Goal: Feedback & Contribution: Leave review/rating

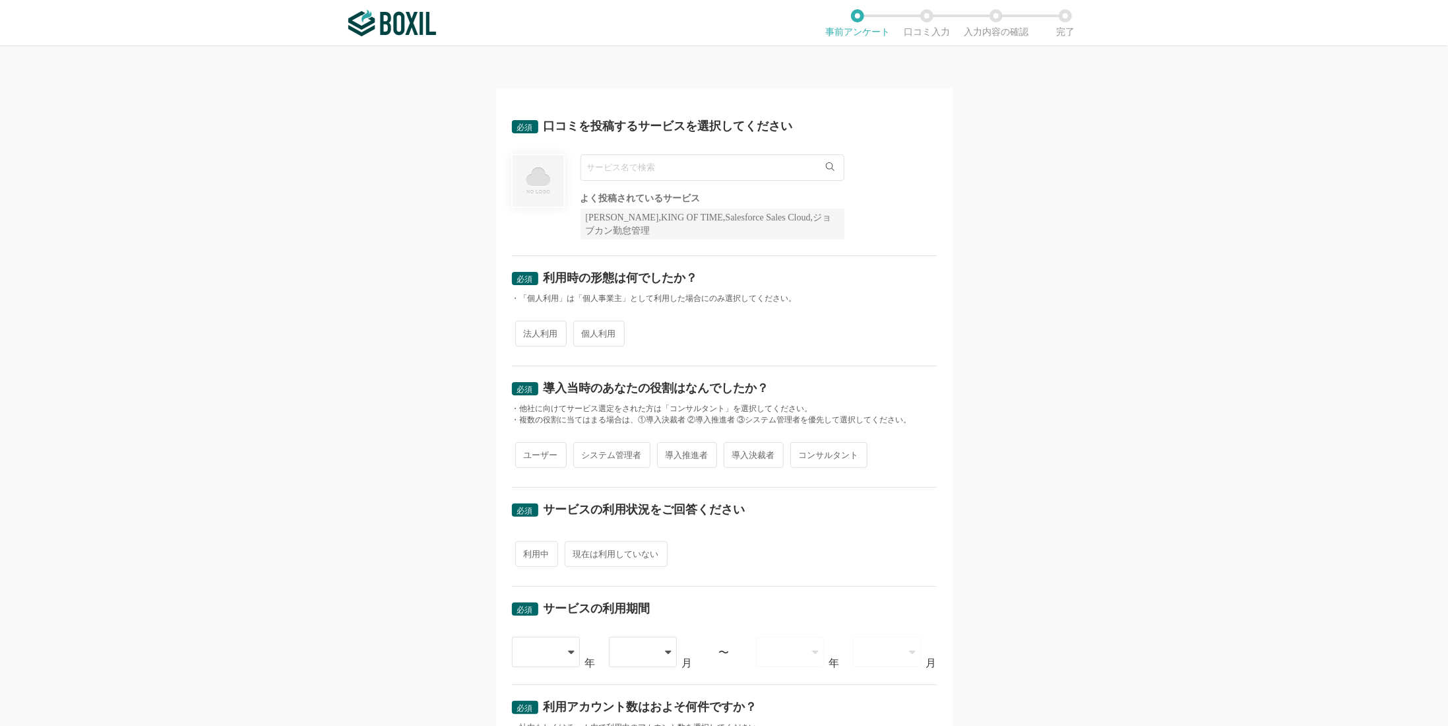
click at [682, 173] on input "text" at bounding box center [712, 167] width 264 height 26
click at [681, 197] on li "メディア博士" at bounding box center [712, 194] width 263 height 26
type input "メディア博士"
click at [549, 332] on span "法人利用" at bounding box center [540, 334] width 51 height 26
click at [527, 331] on input "法人利用" at bounding box center [522, 327] width 9 height 9
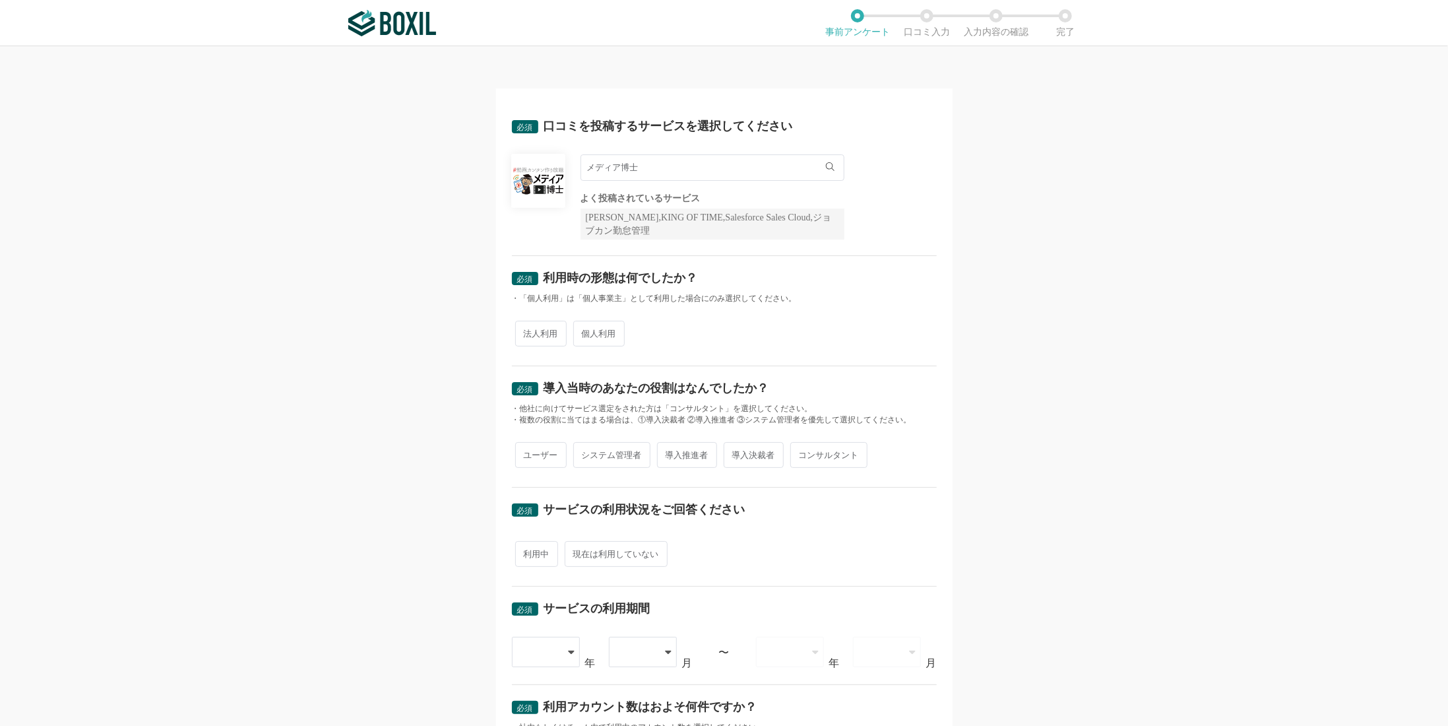
radio input "true"
click at [542, 448] on span "ユーザー" at bounding box center [540, 455] width 51 height 26
click at [527, 448] on input "ユーザー" at bounding box center [522, 448] width 9 height 9
radio input "true"
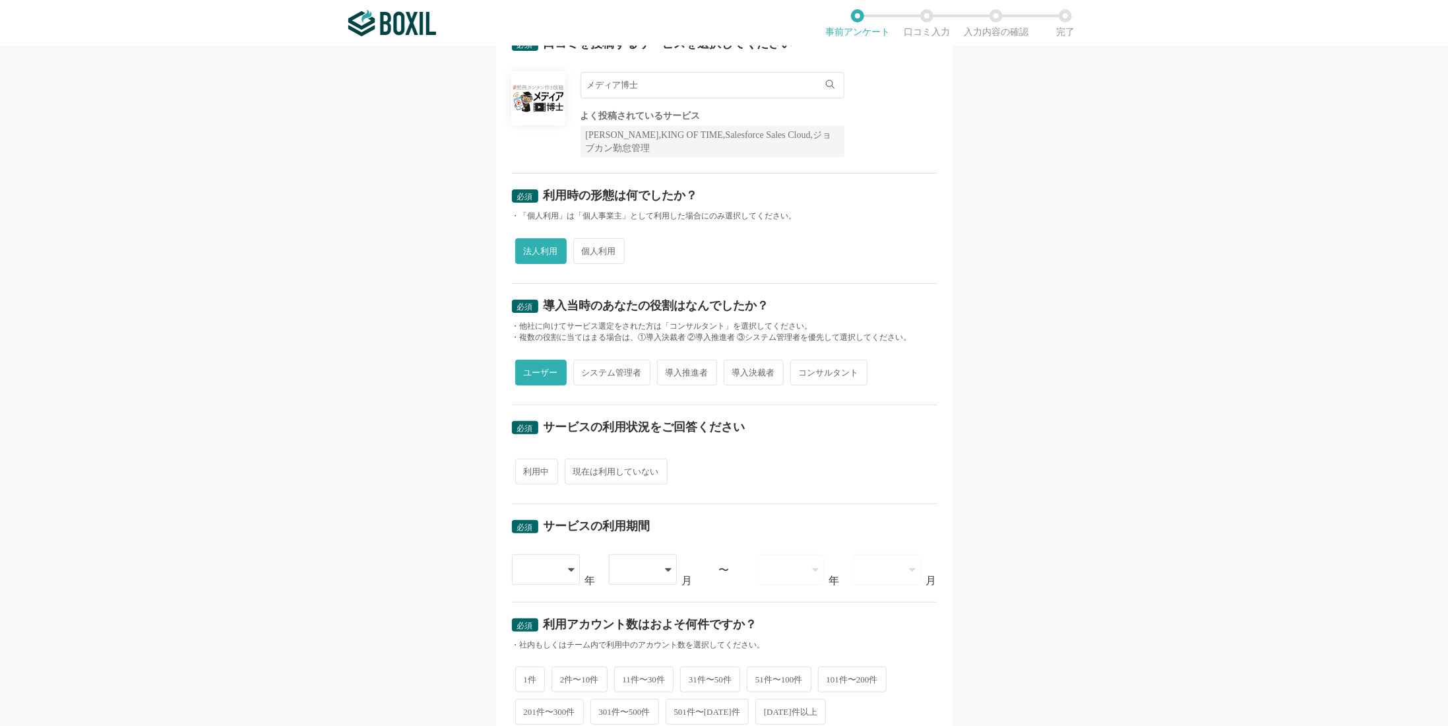
scroll to position [132, 0]
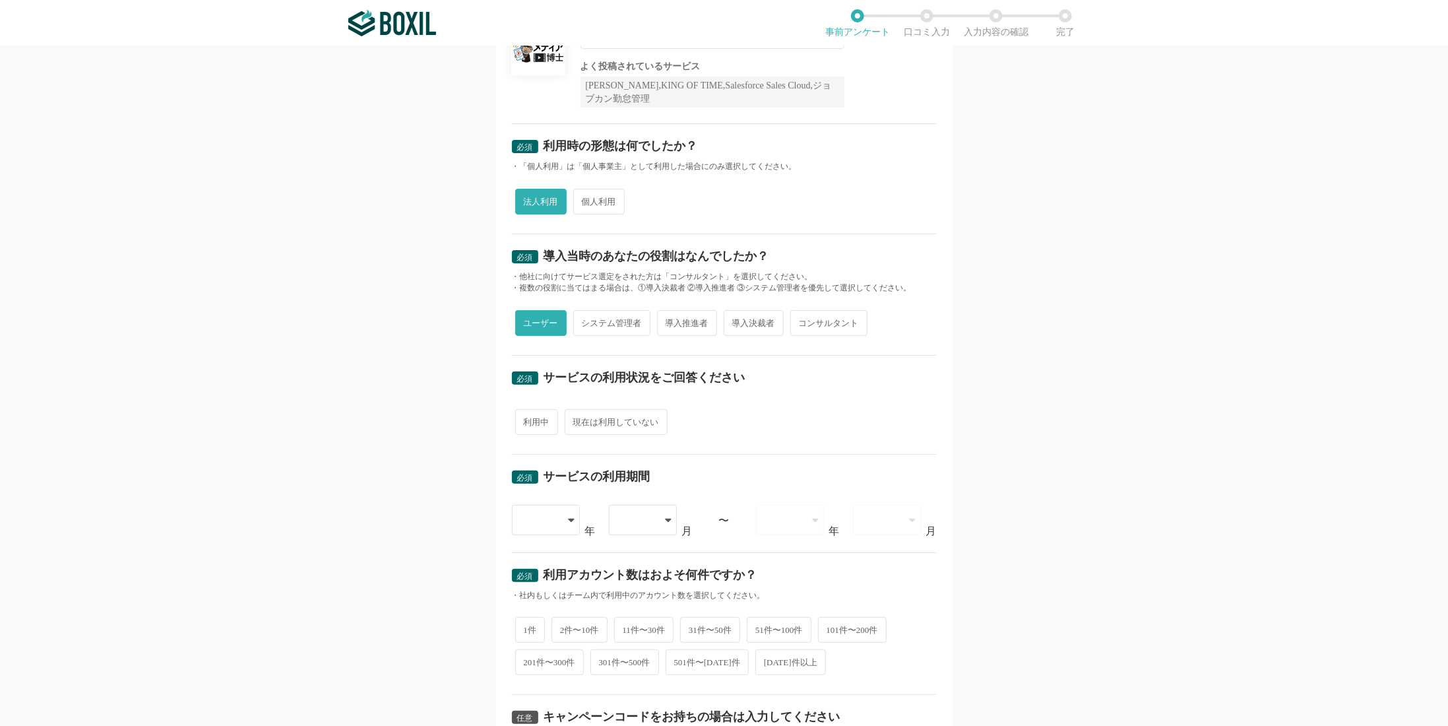
click at [540, 427] on span "利用中" at bounding box center [536, 422] width 43 height 26
click at [527, 420] on input "利用中" at bounding box center [522, 415] width 9 height 9
radio input "true"
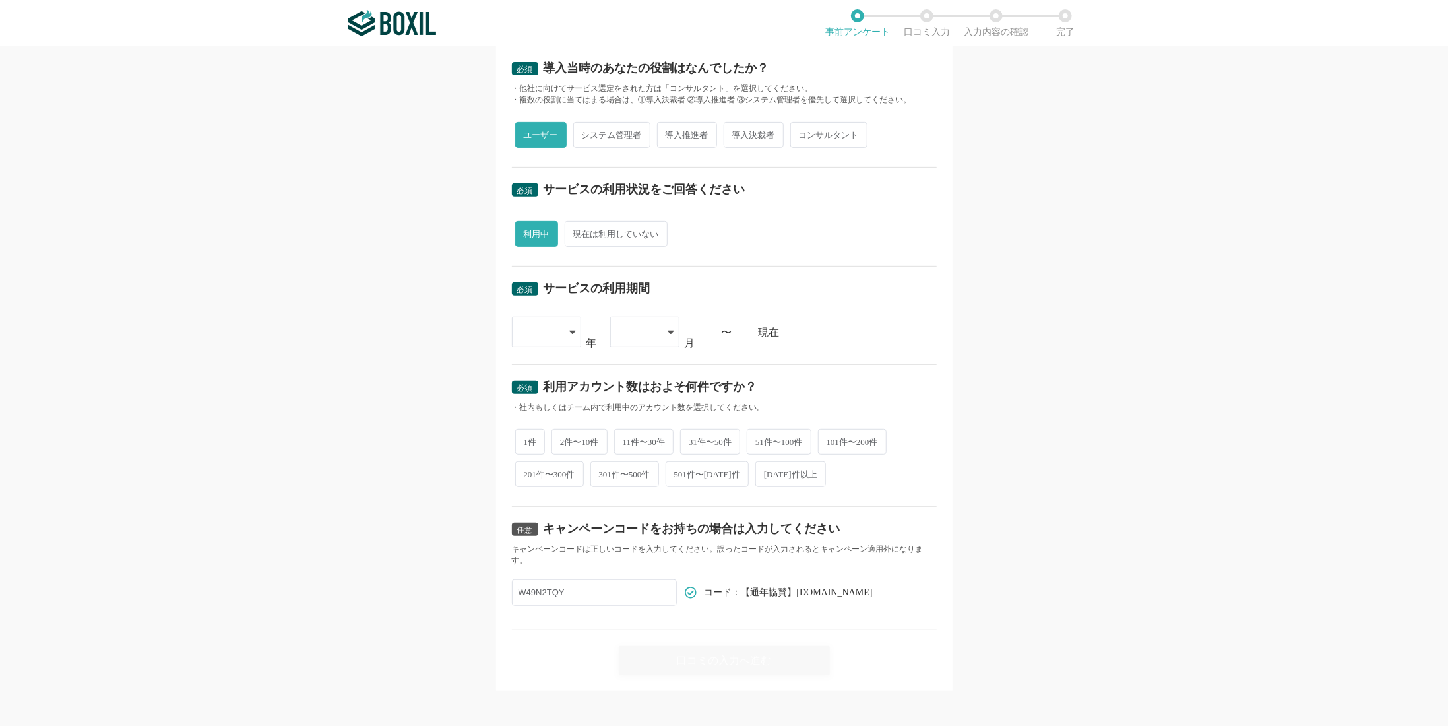
scroll to position [322, 0]
click at [555, 330] on div at bounding box center [546, 330] width 69 height 30
click at [541, 483] on span "[DATE]" at bounding box center [539, 488] width 34 height 11
click at [654, 325] on div at bounding box center [644, 330] width 69 height 30
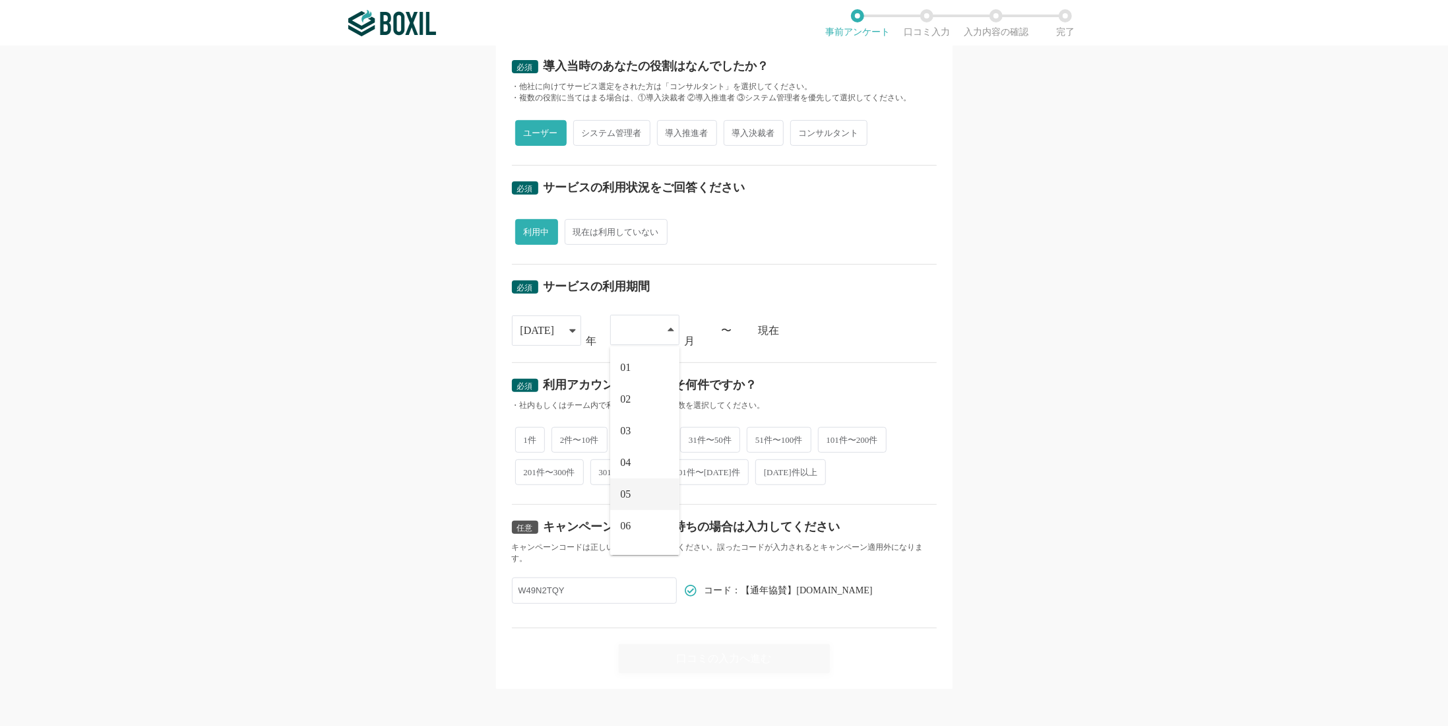
click at [647, 497] on li "05" at bounding box center [644, 494] width 69 height 32
click at [641, 439] on span "11件〜30件" at bounding box center [644, 440] width 60 height 26
click at [626, 438] on input "11件〜30件" at bounding box center [621, 433] width 9 height 9
radio input "true"
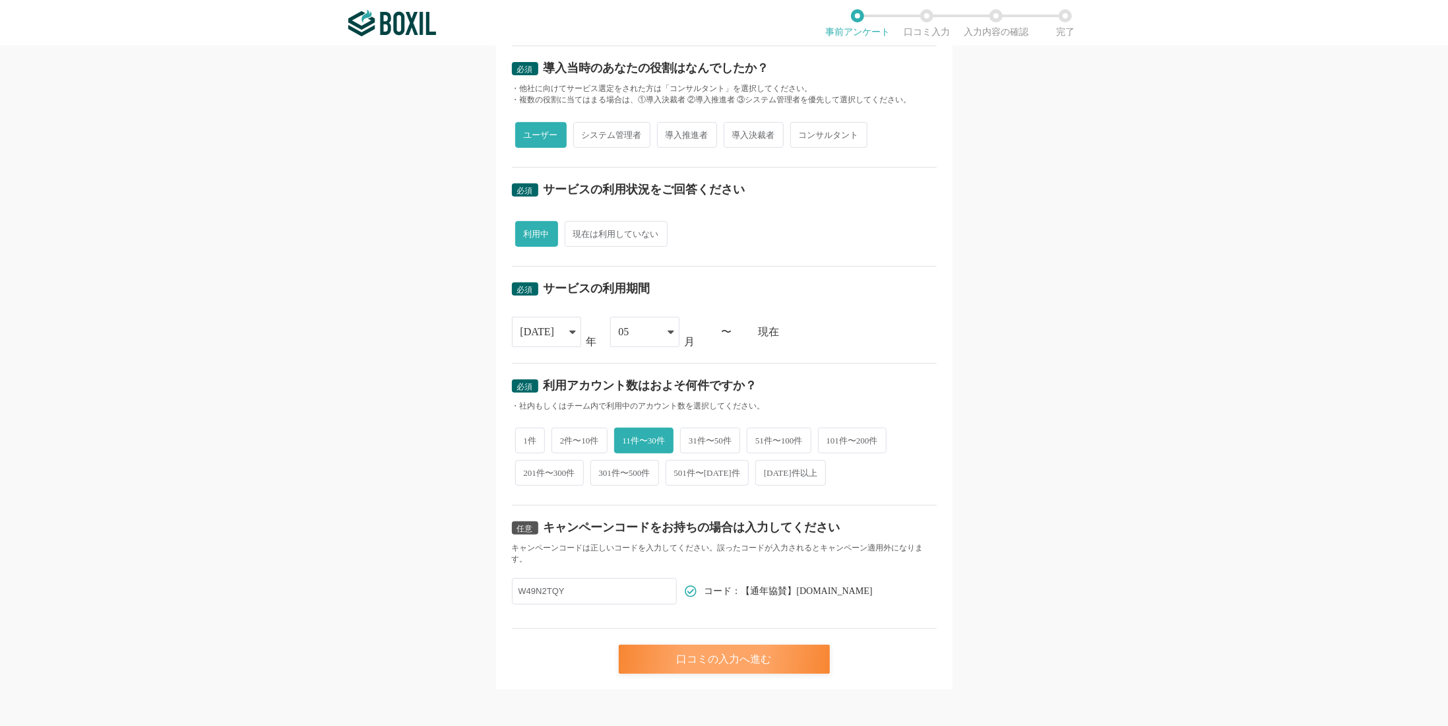
click at [747, 663] on div "口コミの入力へ進む" at bounding box center [724, 658] width 211 height 29
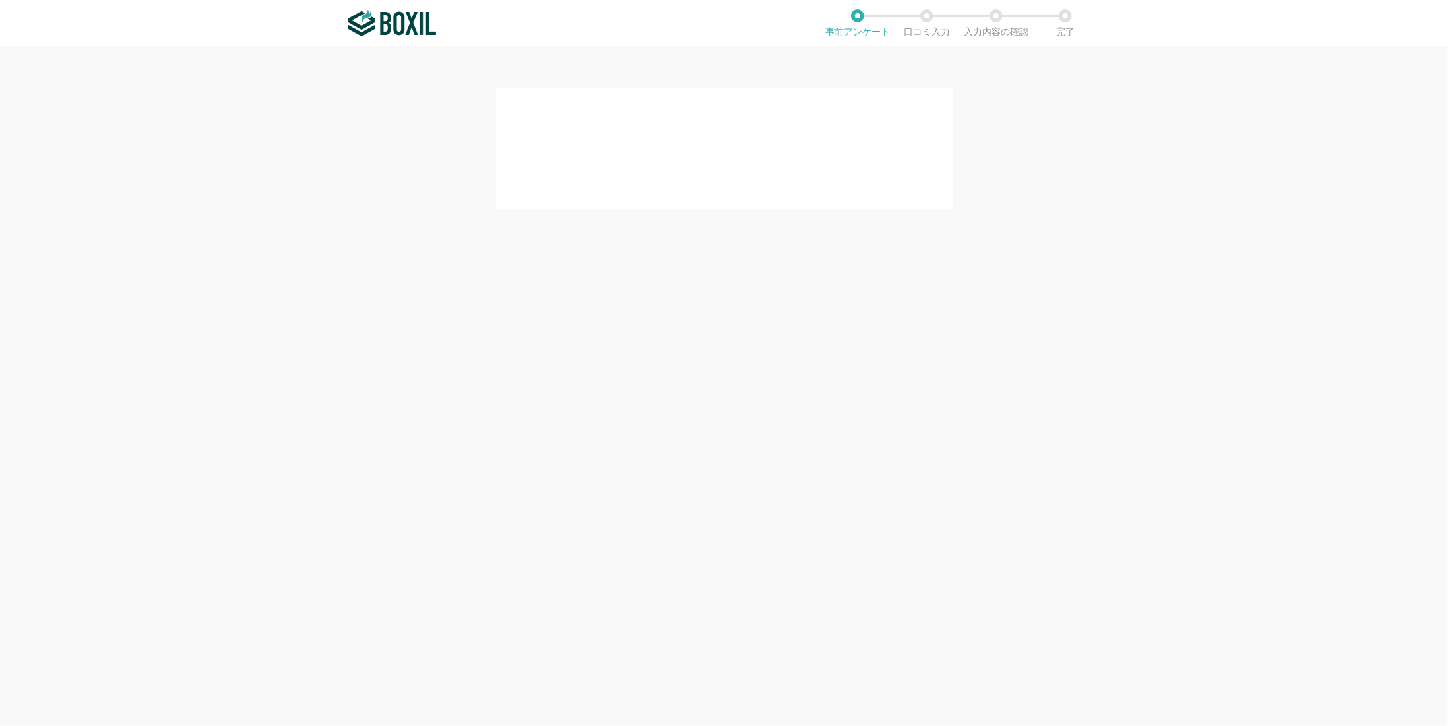
scroll to position [0, 0]
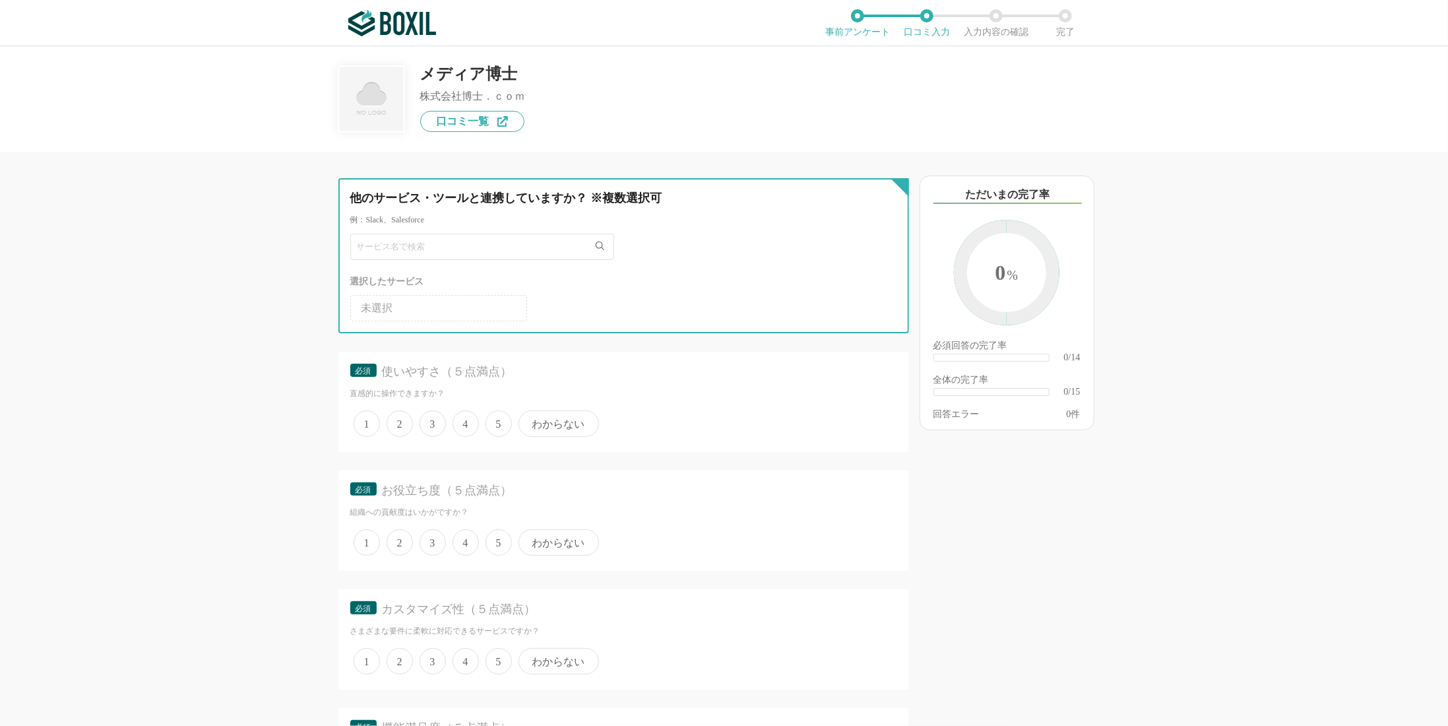
click at [468, 243] on input "text" at bounding box center [482, 246] width 264 height 26
type input "[PERSON_NAME]"
type input "h"
type input "は"
type input "博士"
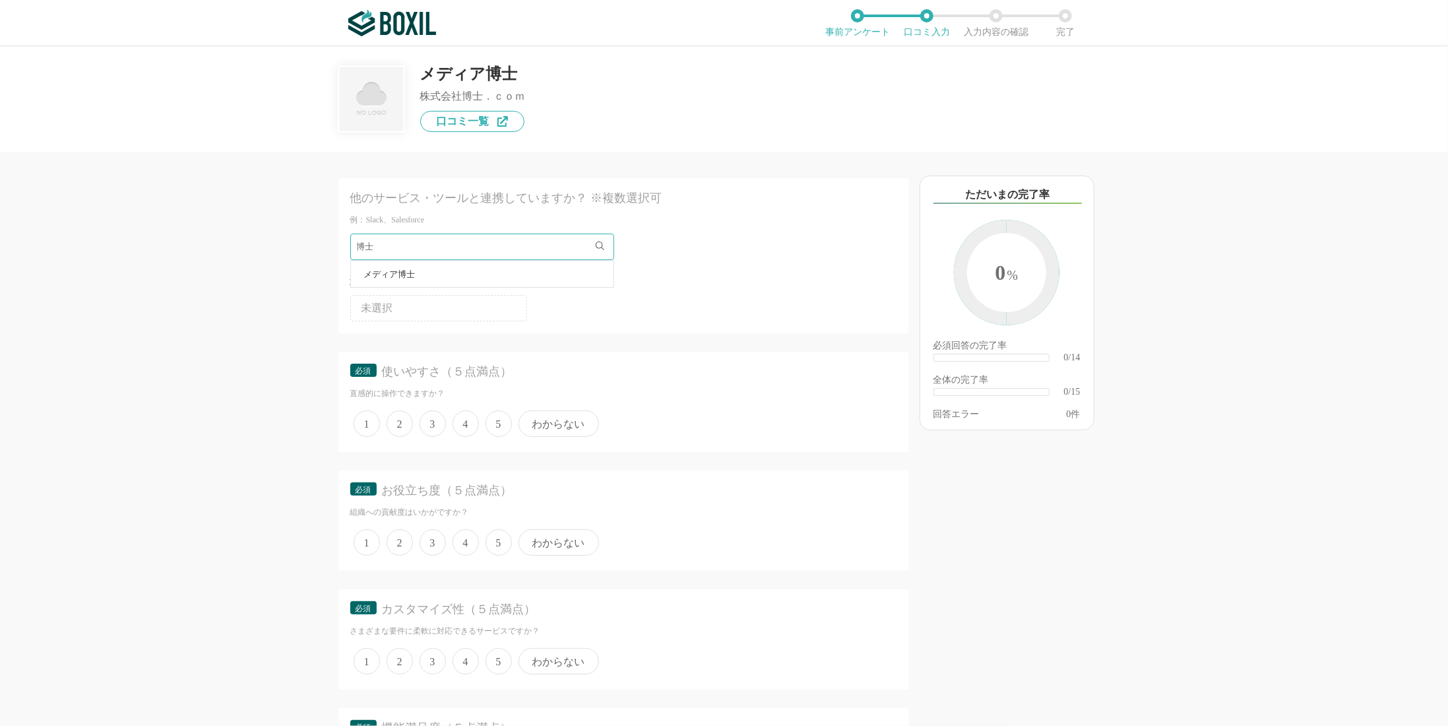
click at [447, 277] on li "メディア博士" at bounding box center [482, 274] width 263 height 26
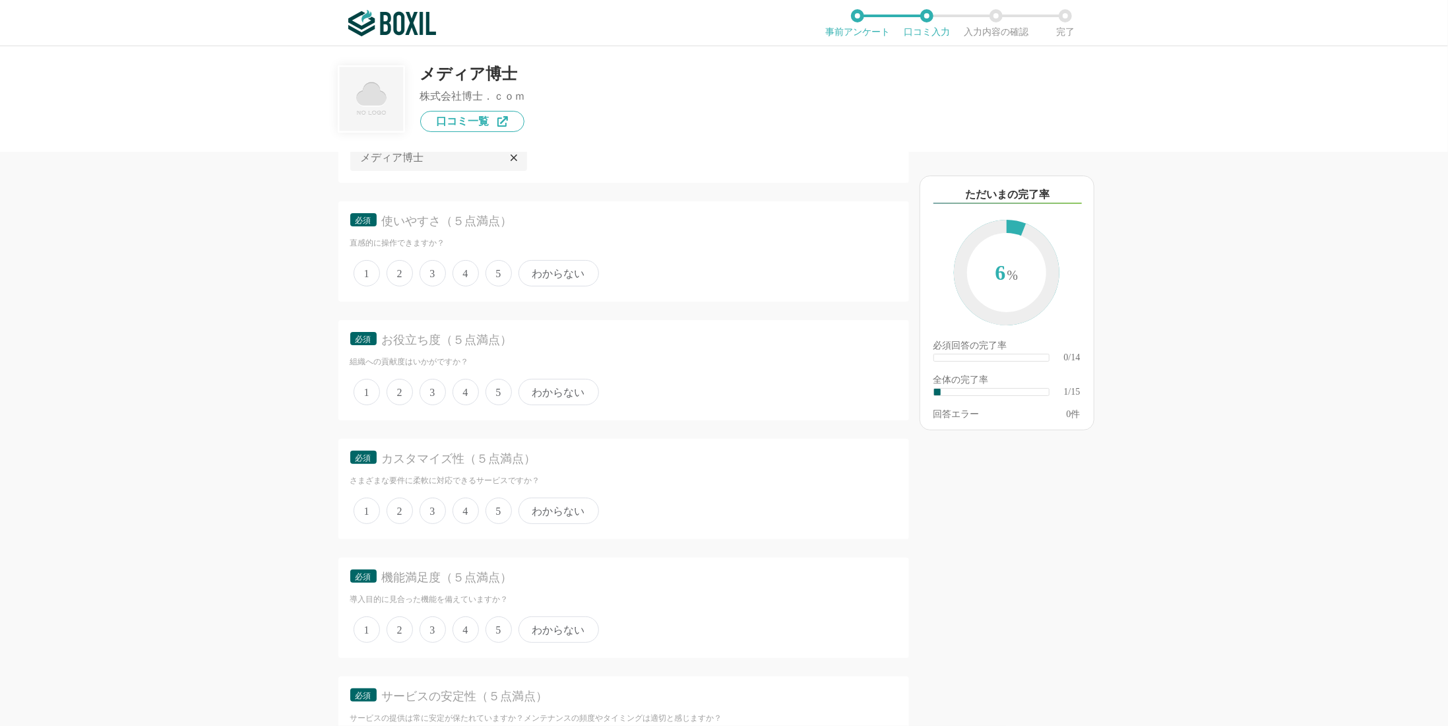
scroll to position [132, 0]
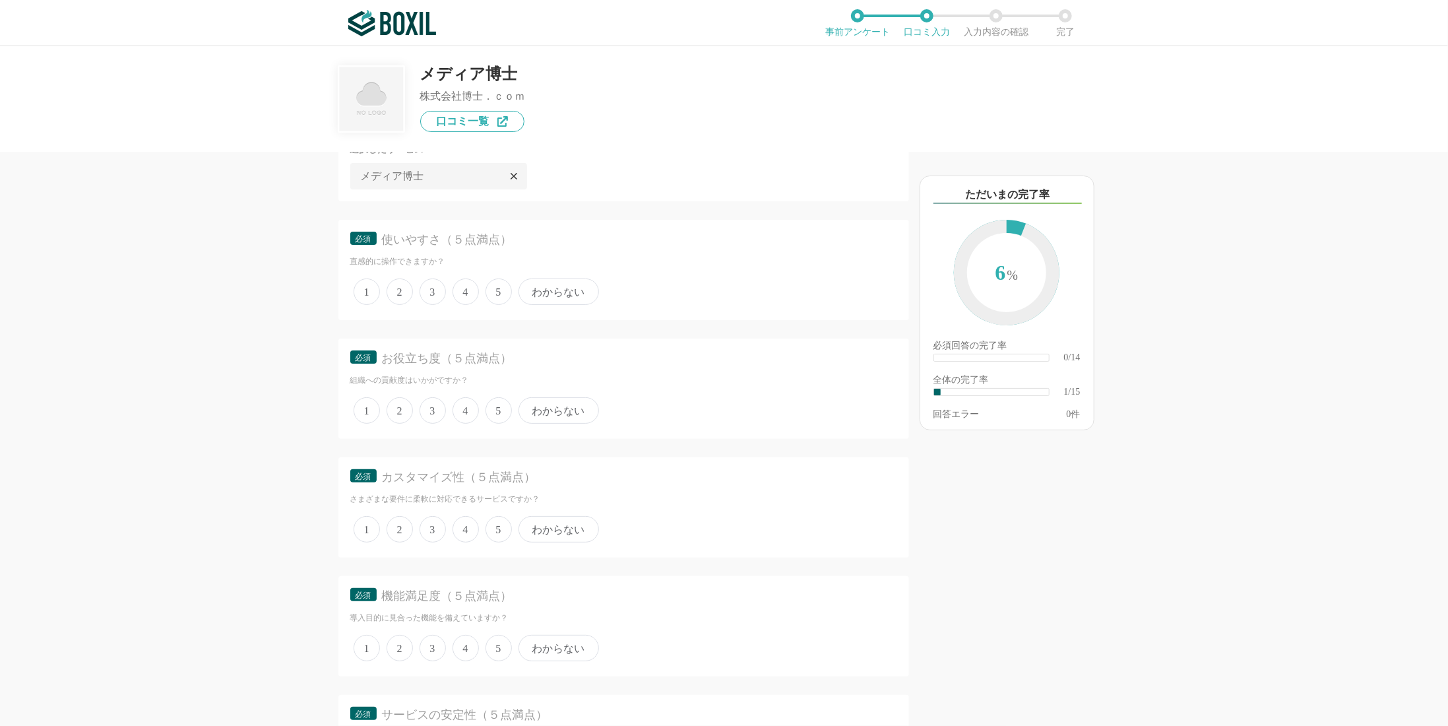
click at [497, 291] on span "5" at bounding box center [498, 291] width 26 height 26
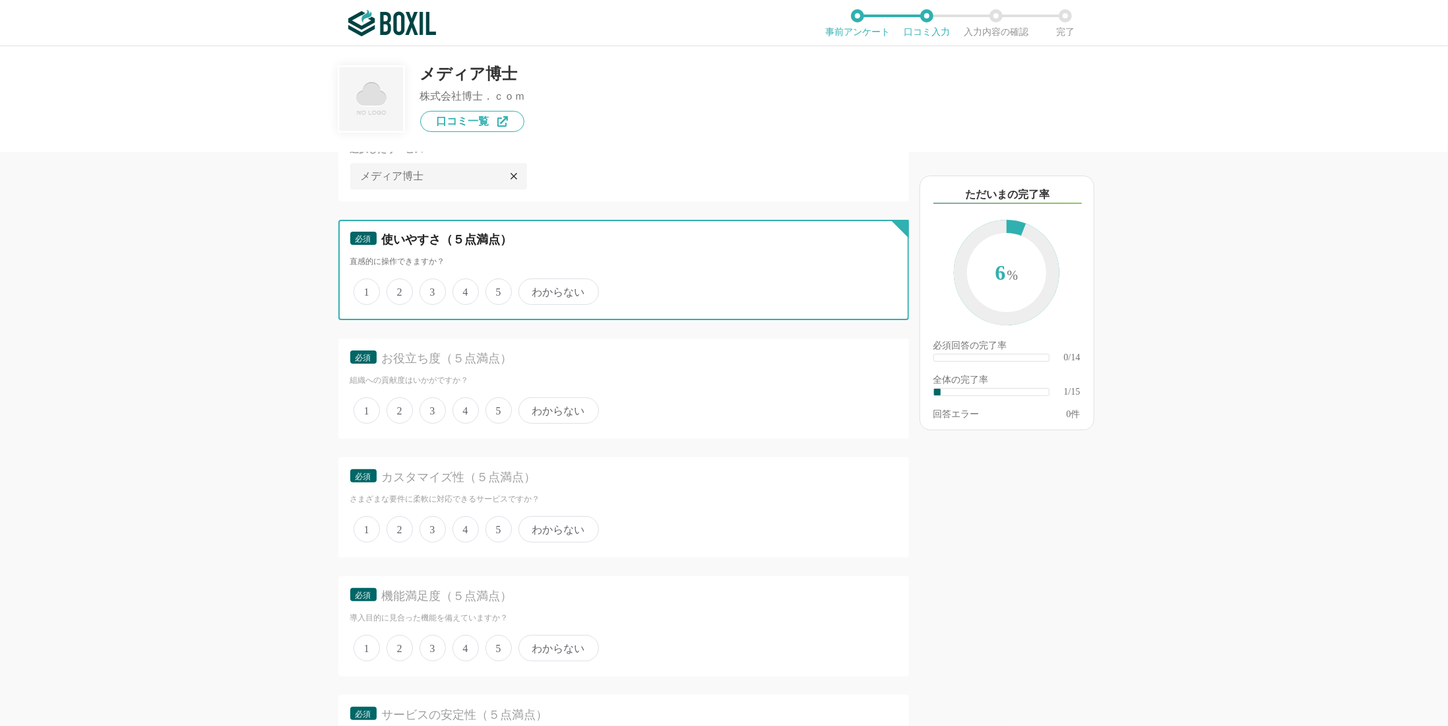
click at [497, 289] on input "5" at bounding box center [493, 284] width 9 height 9
radio input "true"
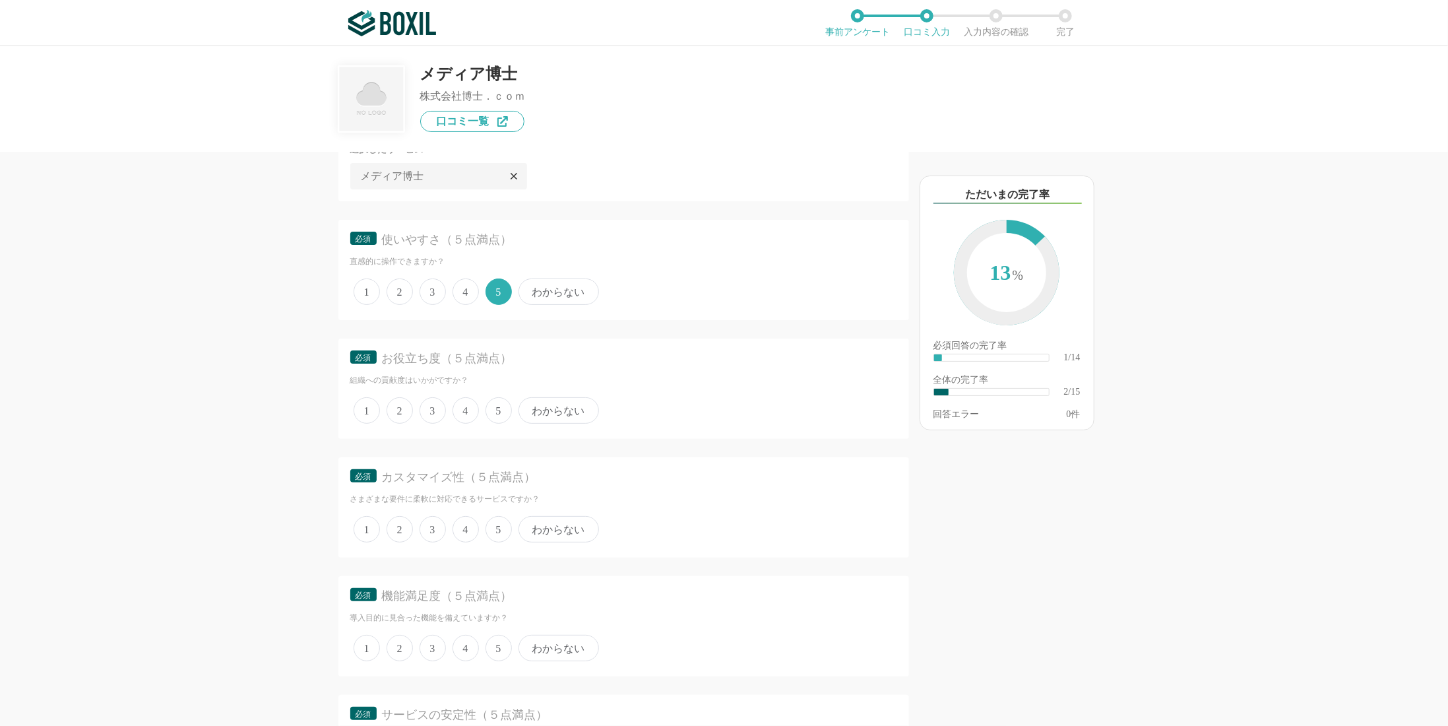
click at [463, 292] on span "4" at bounding box center [465, 291] width 26 height 26
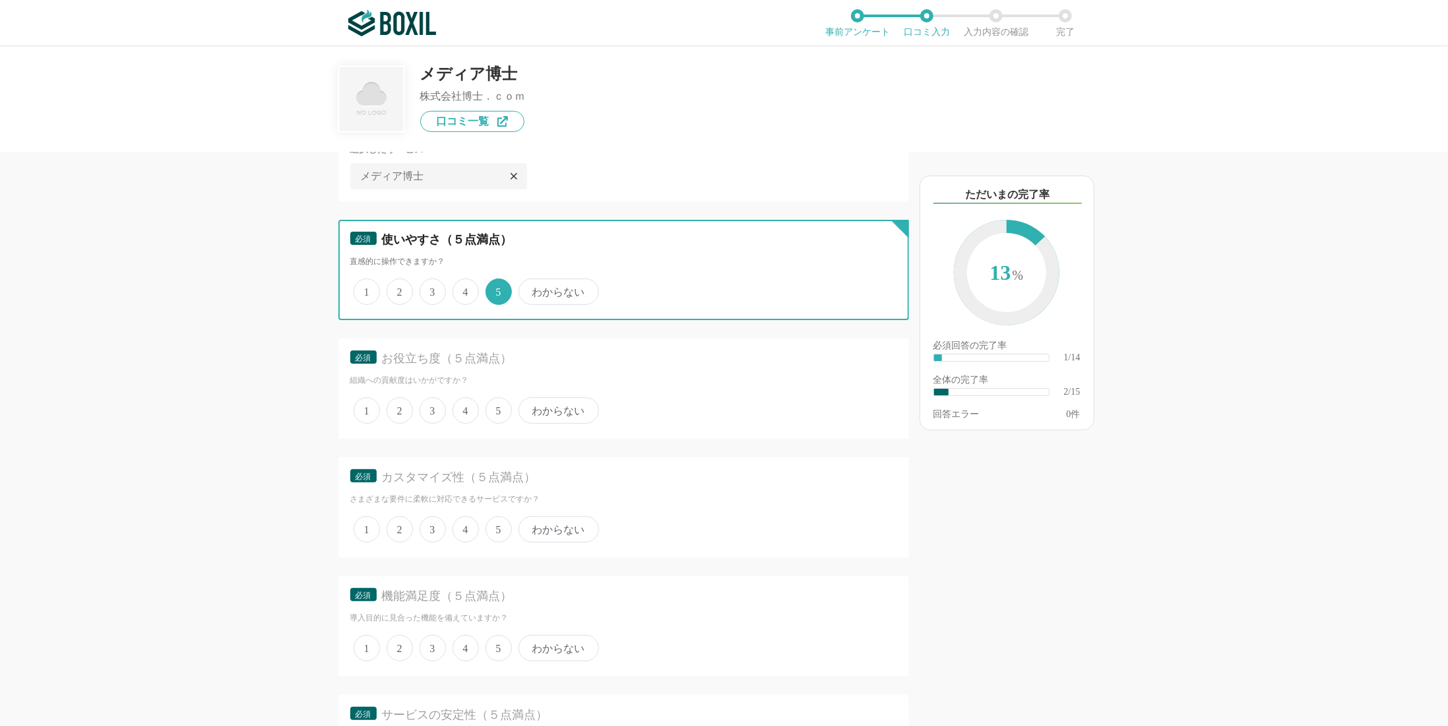
click at [463, 289] on input "4" at bounding box center [460, 284] width 9 height 9
radio input "true"
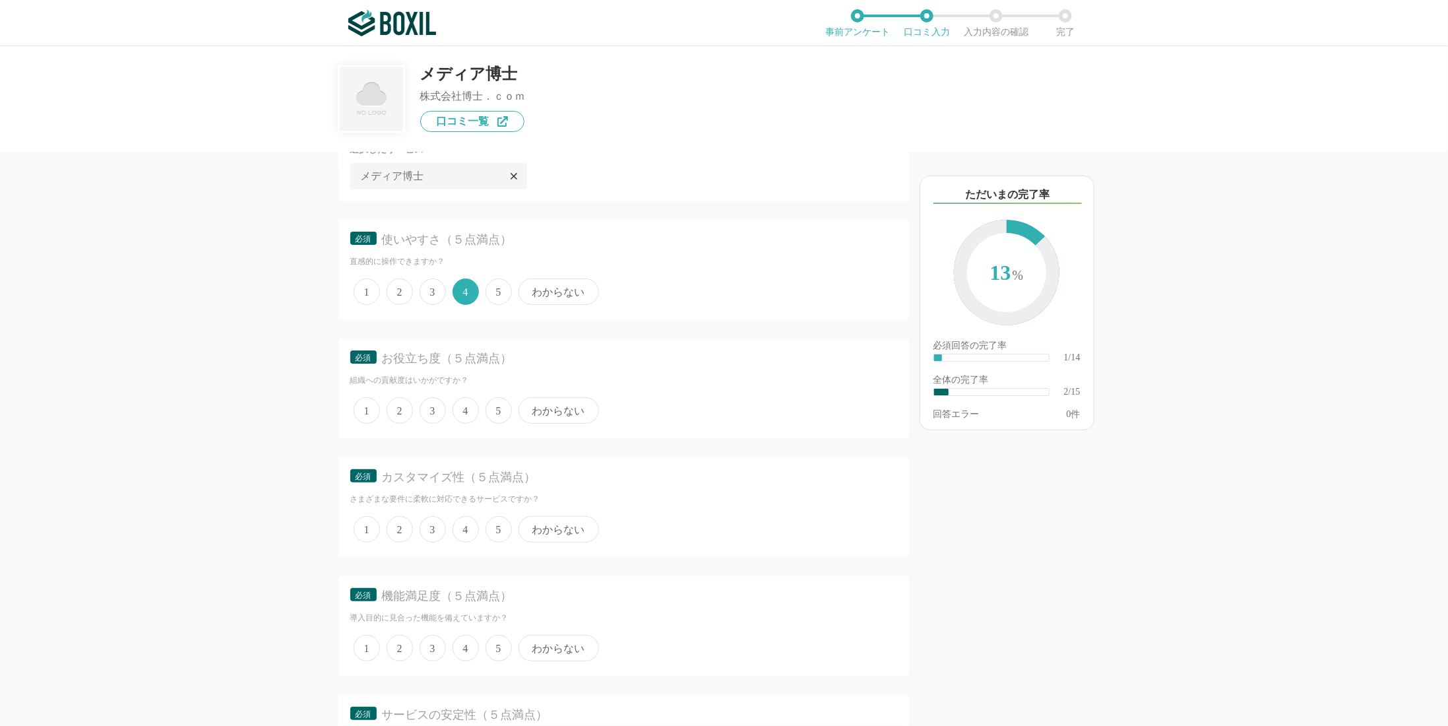
click at [438, 415] on span "3" at bounding box center [433, 410] width 26 height 26
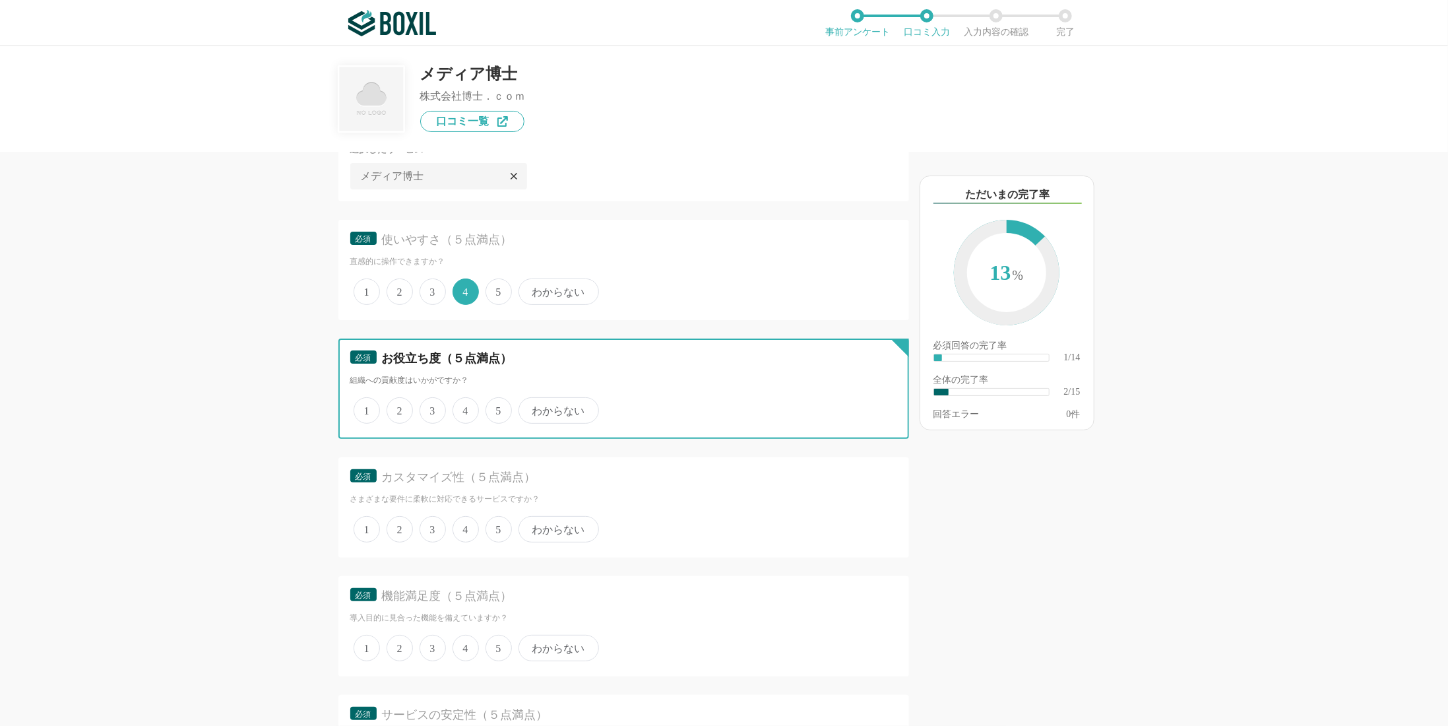
click at [431, 408] on input "3" at bounding box center [427, 403] width 9 height 9
radio input "true"
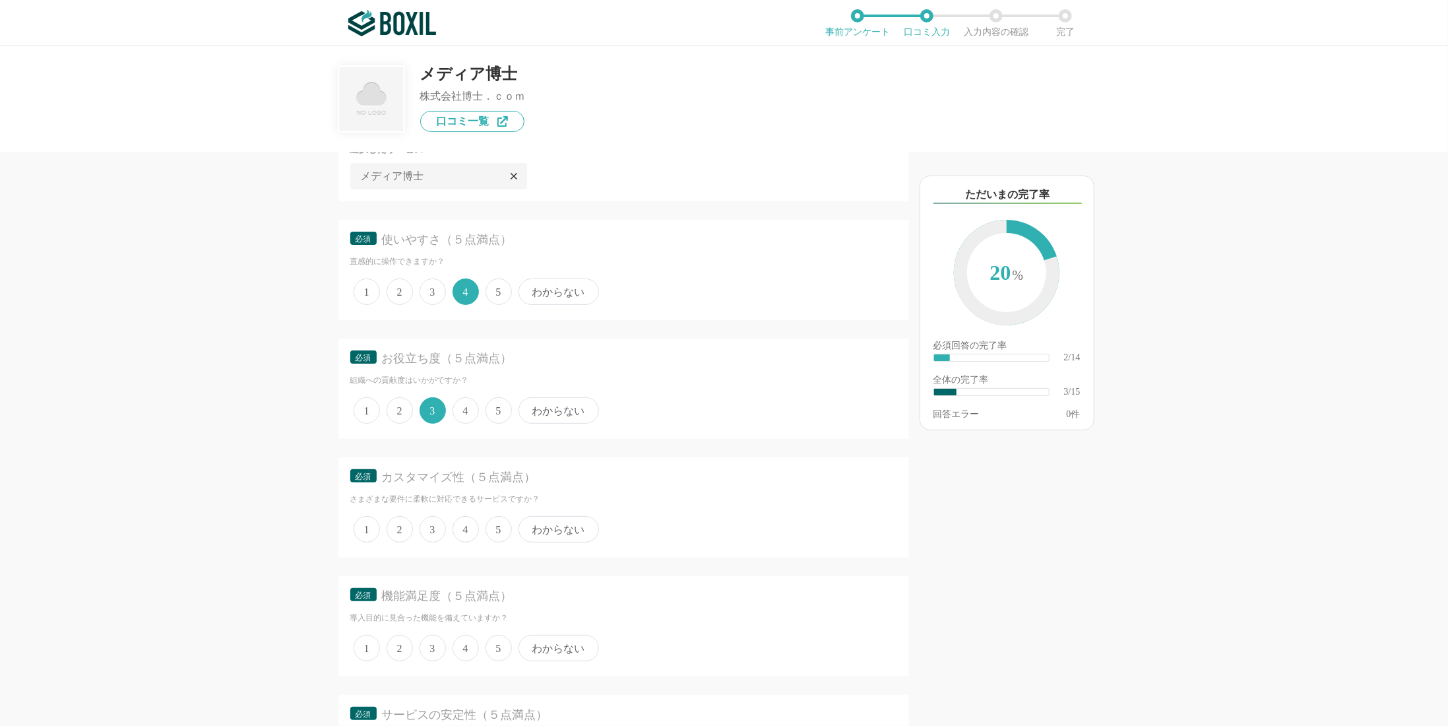
click at [464, 533] on span "4" at bounding box center [465, 529] width 26 height 26
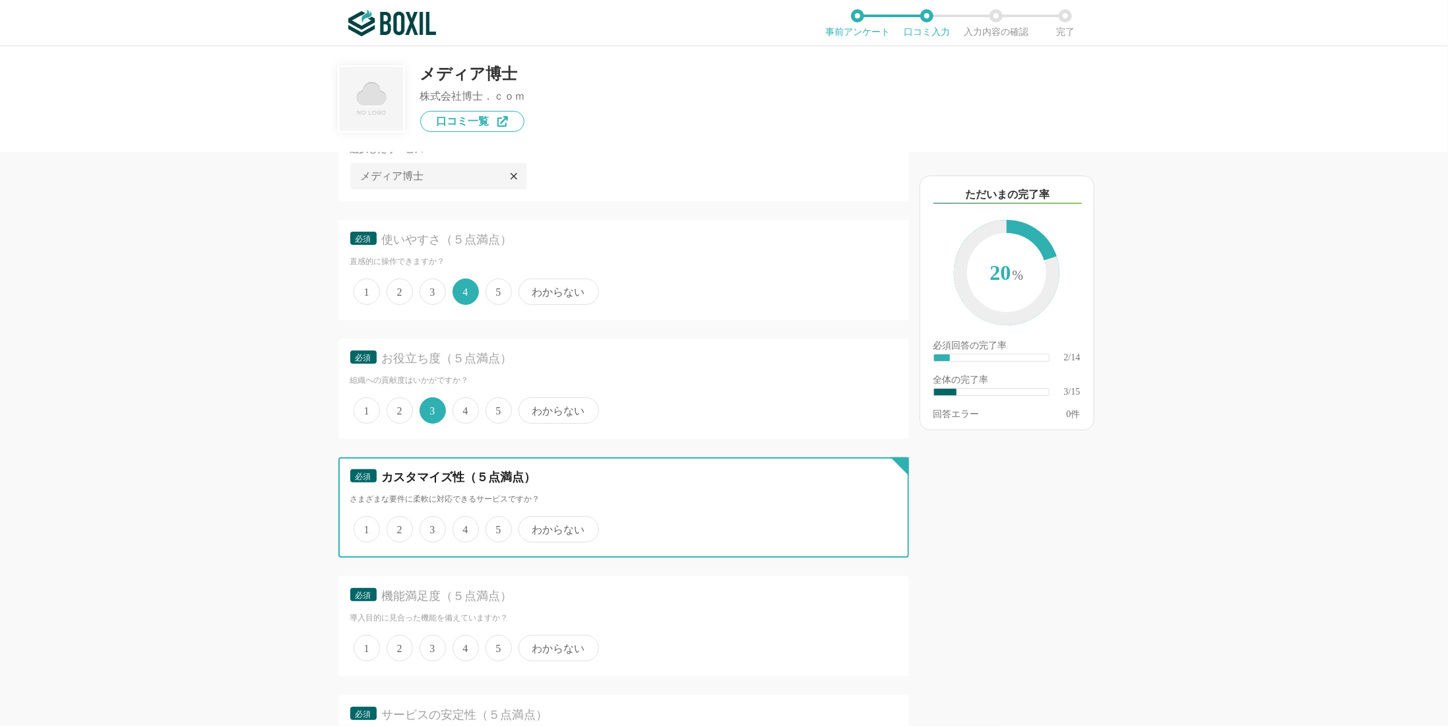
click at [464, 526] on input "4" at bounding box center [460, 522] width 9 height 9
radio input "true"
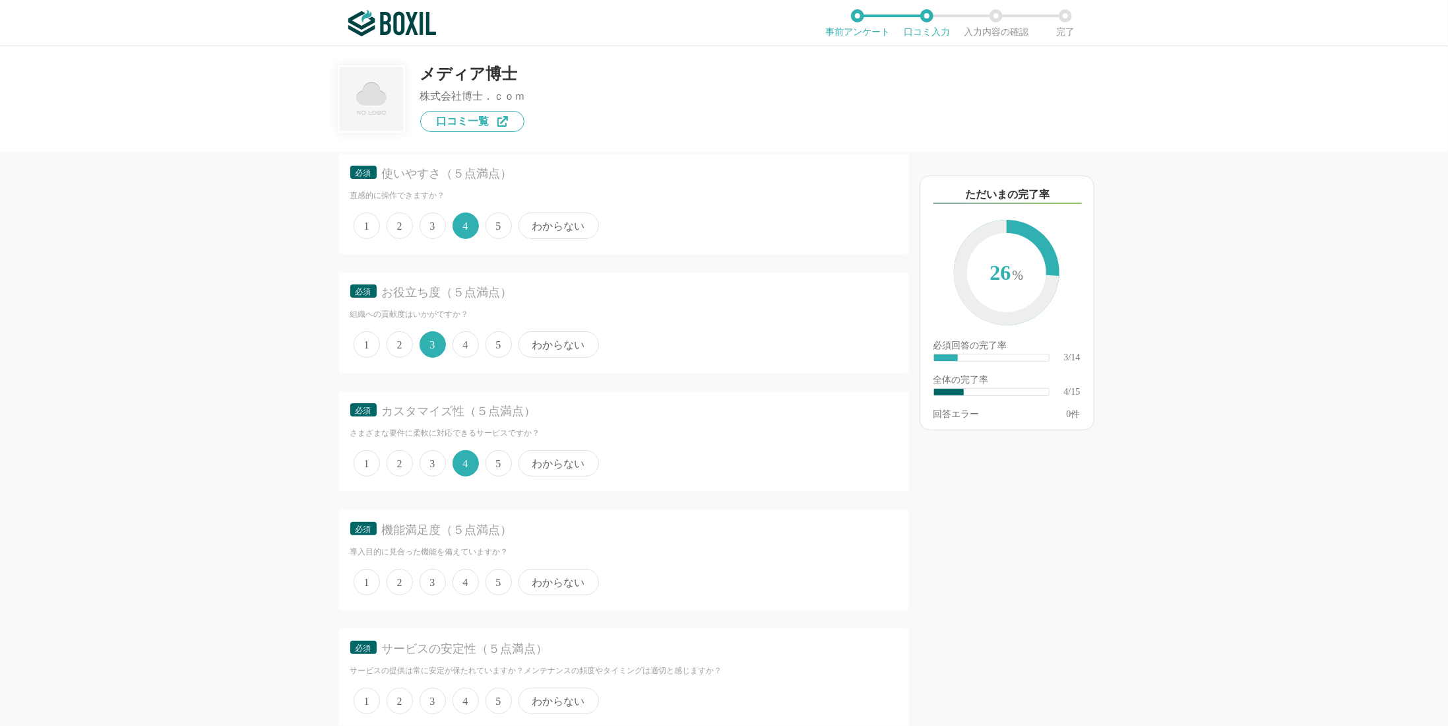
click at [491, 584] on span "5" at bounding box center [498, 582] width 26 height 26
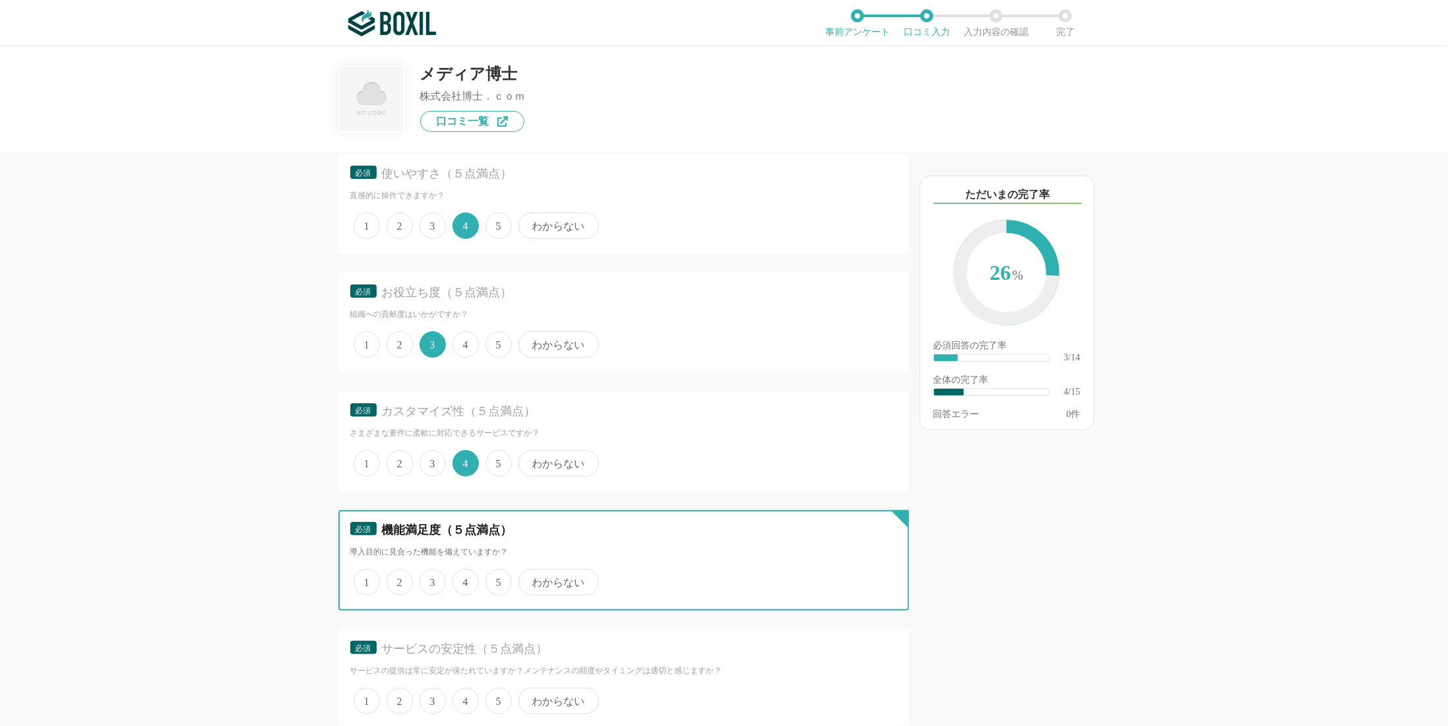
click at [491, 579] on input "5" at bounding box center [493, 575] width 9 height 9
radio input "true"
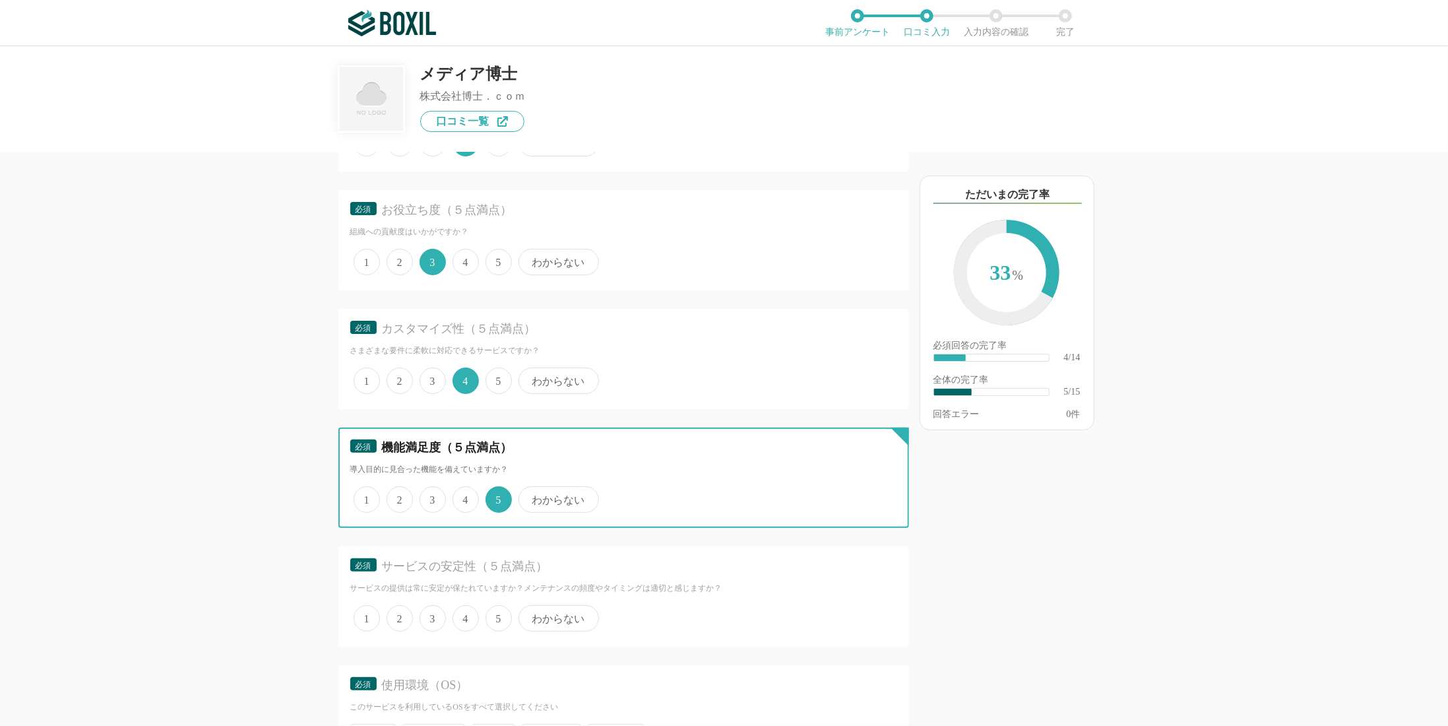
scroll to position [330, 0]
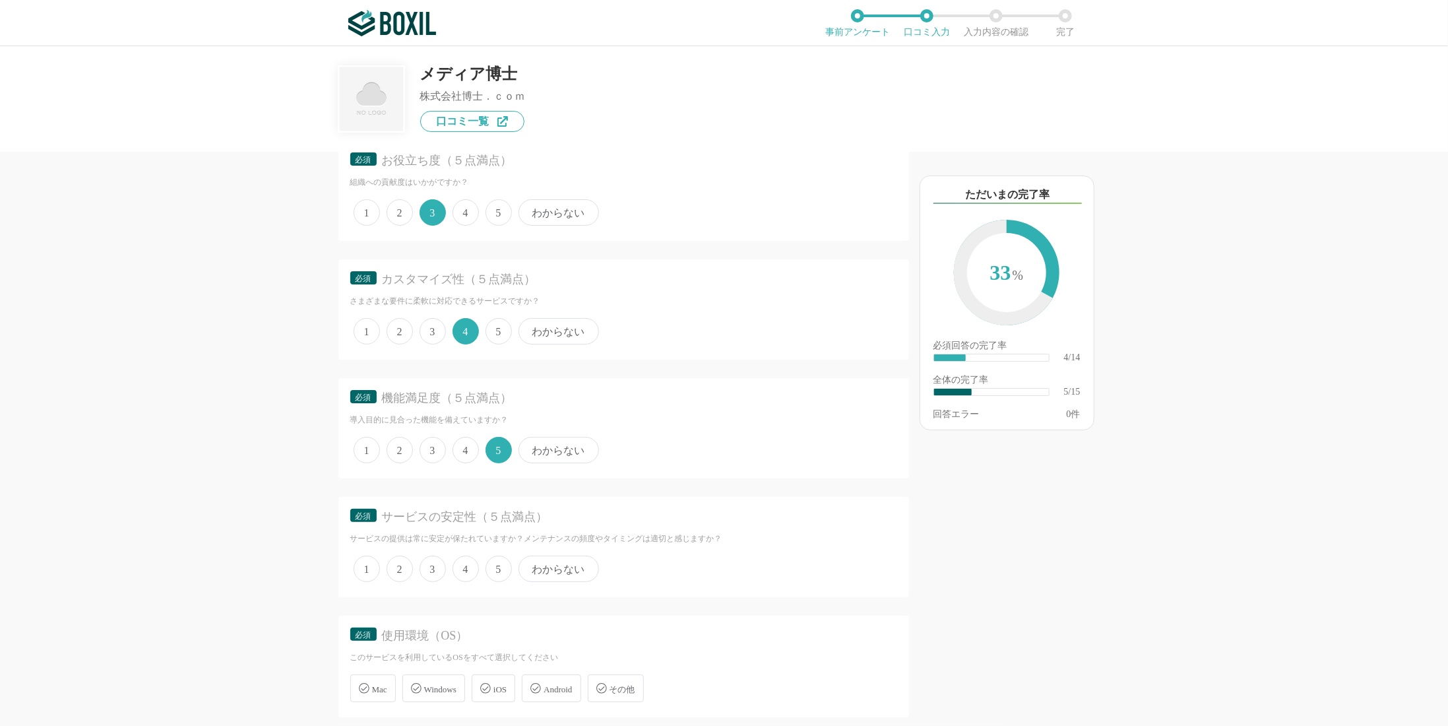
click at [471, 569] on span "4" at bounding box center [465, 568] width 26 height 26
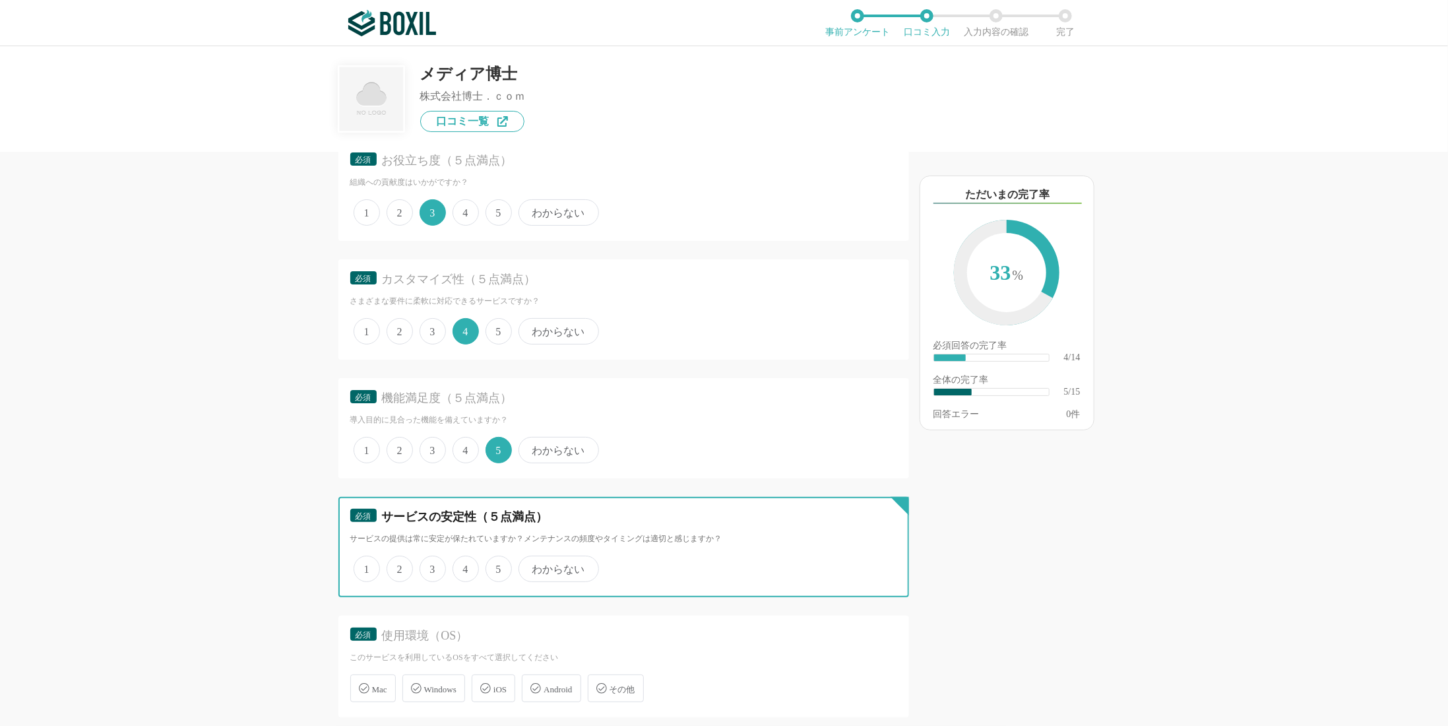
click at [464, 566] on input "4" at bounding box center [460, 561] width 9 height 9
radio input "true"
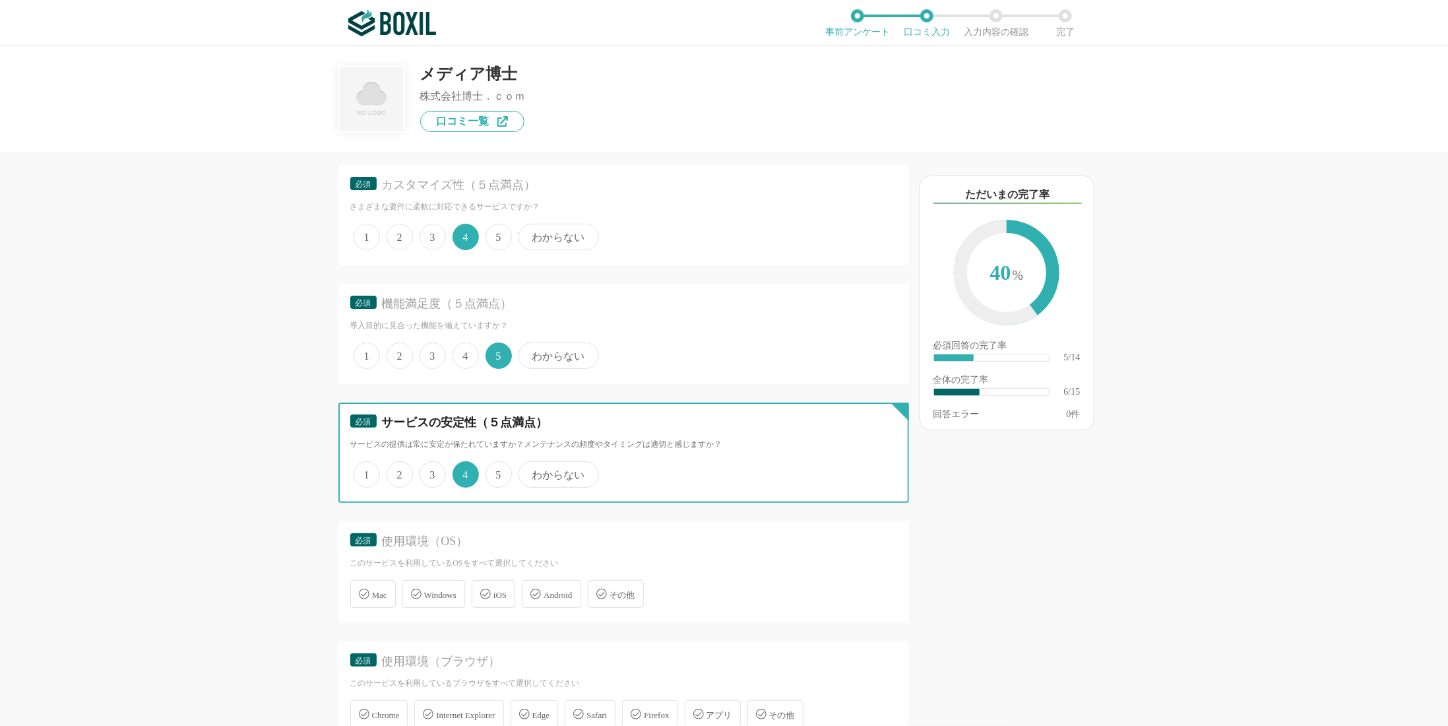
scroll to position [462, 0]
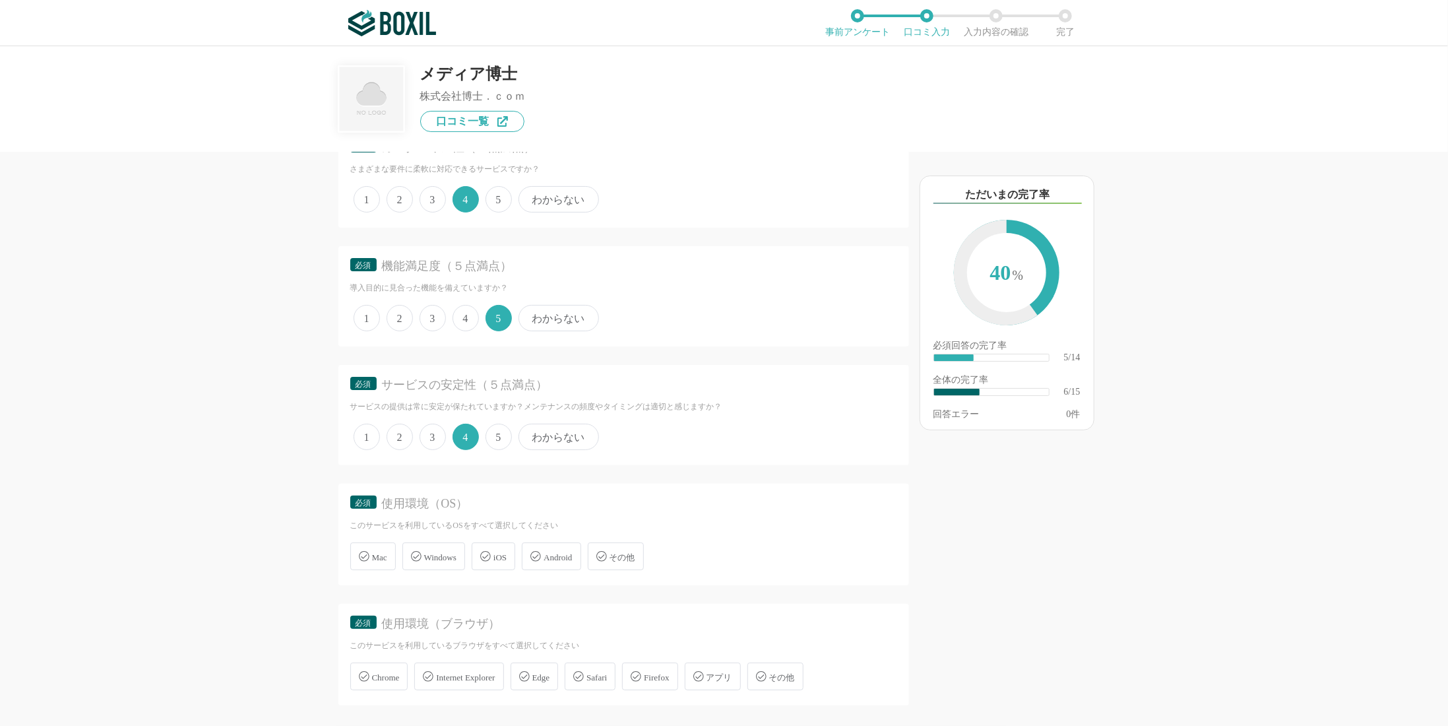
click at [425, 555] on span "Windows" at bounding box center [440, 557] width 32 height 10
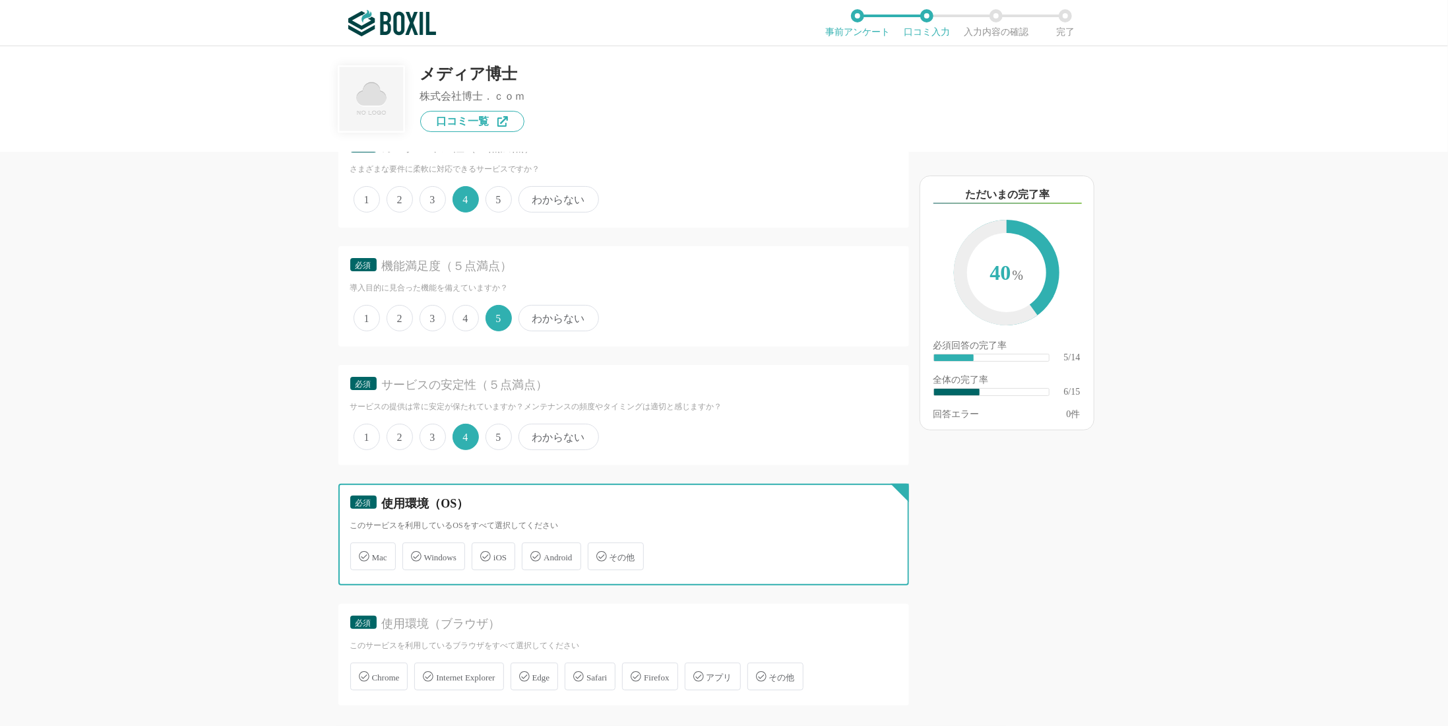
click at [414, 553] on input "Windows" at bounding box center [409, 548] width 9 height 9
checkbox input "true"
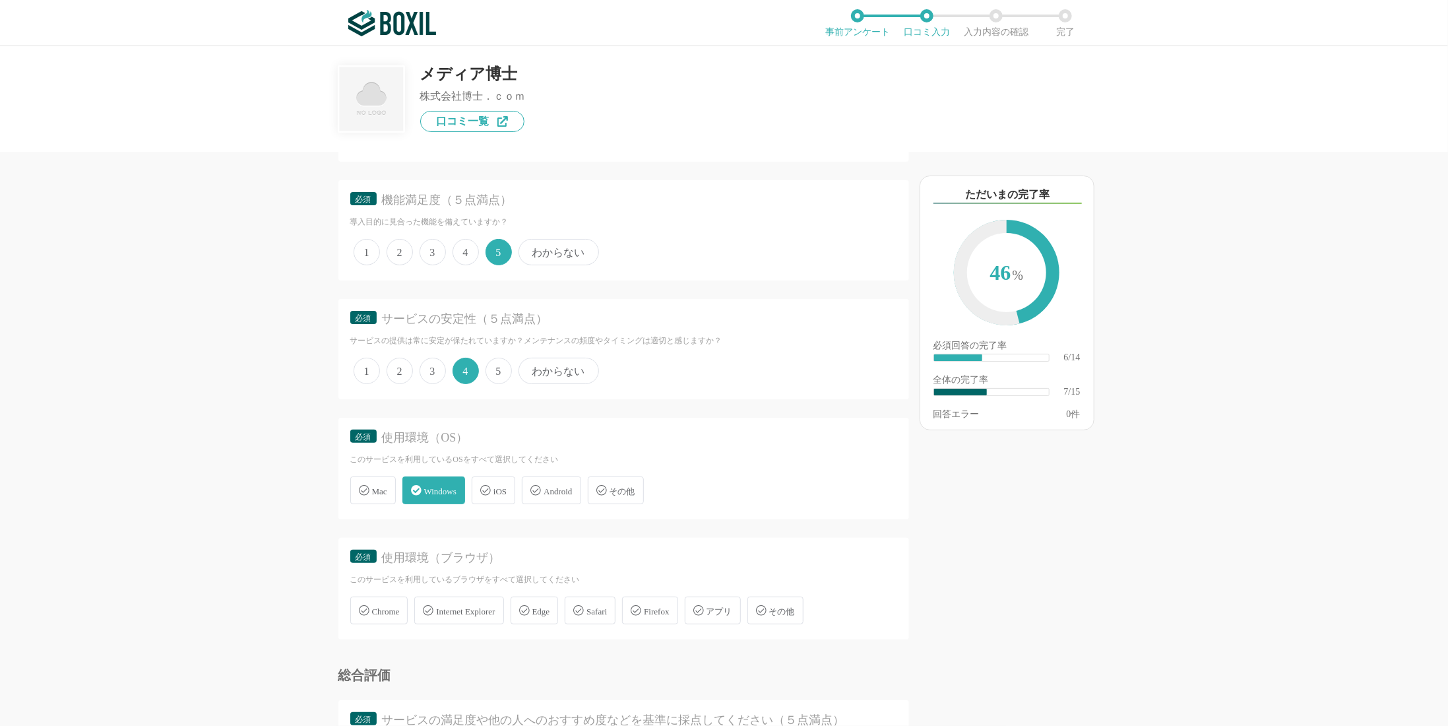
click at [394, 611] on span "Chrome" at bounding box center [386, 611] width 28 height 10
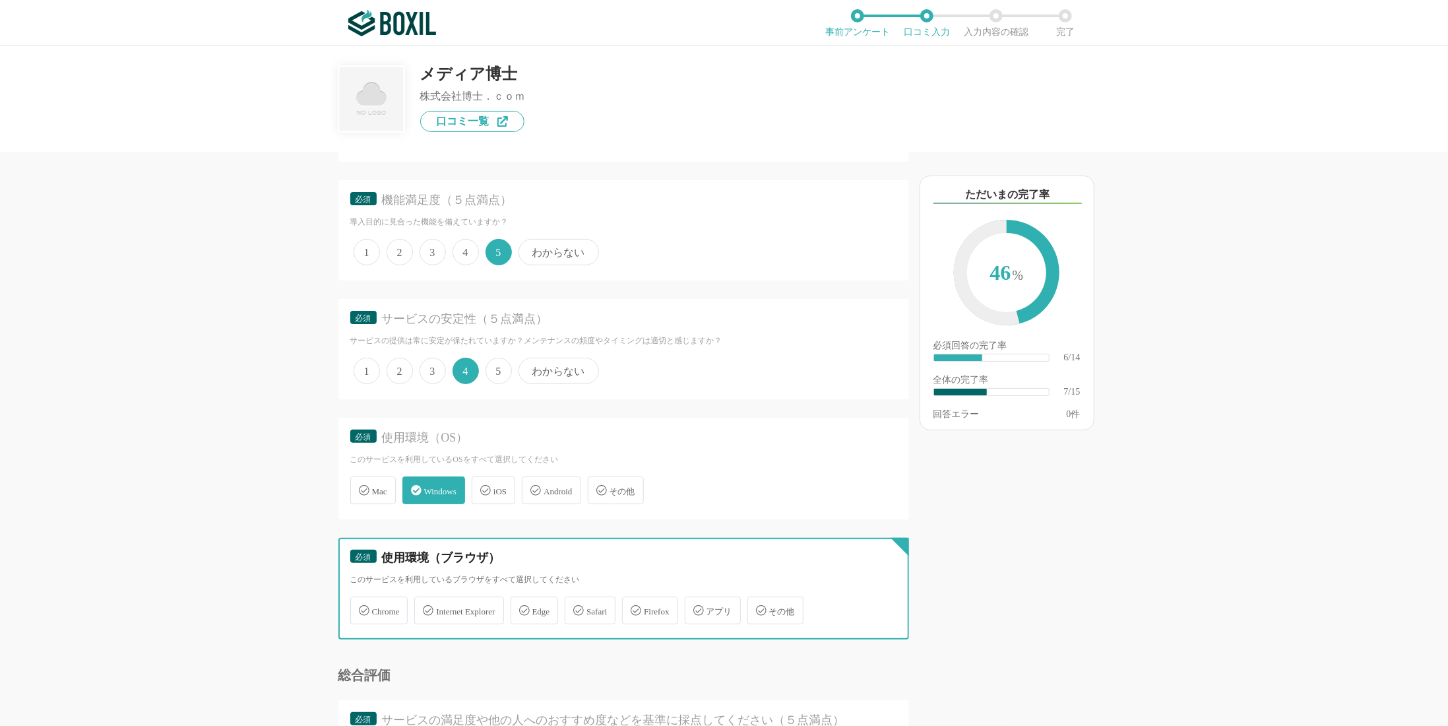
click at [361, 607] on input "Chrome" at bounding box center [357, 602] width 9 height 9
checkbox input "true"
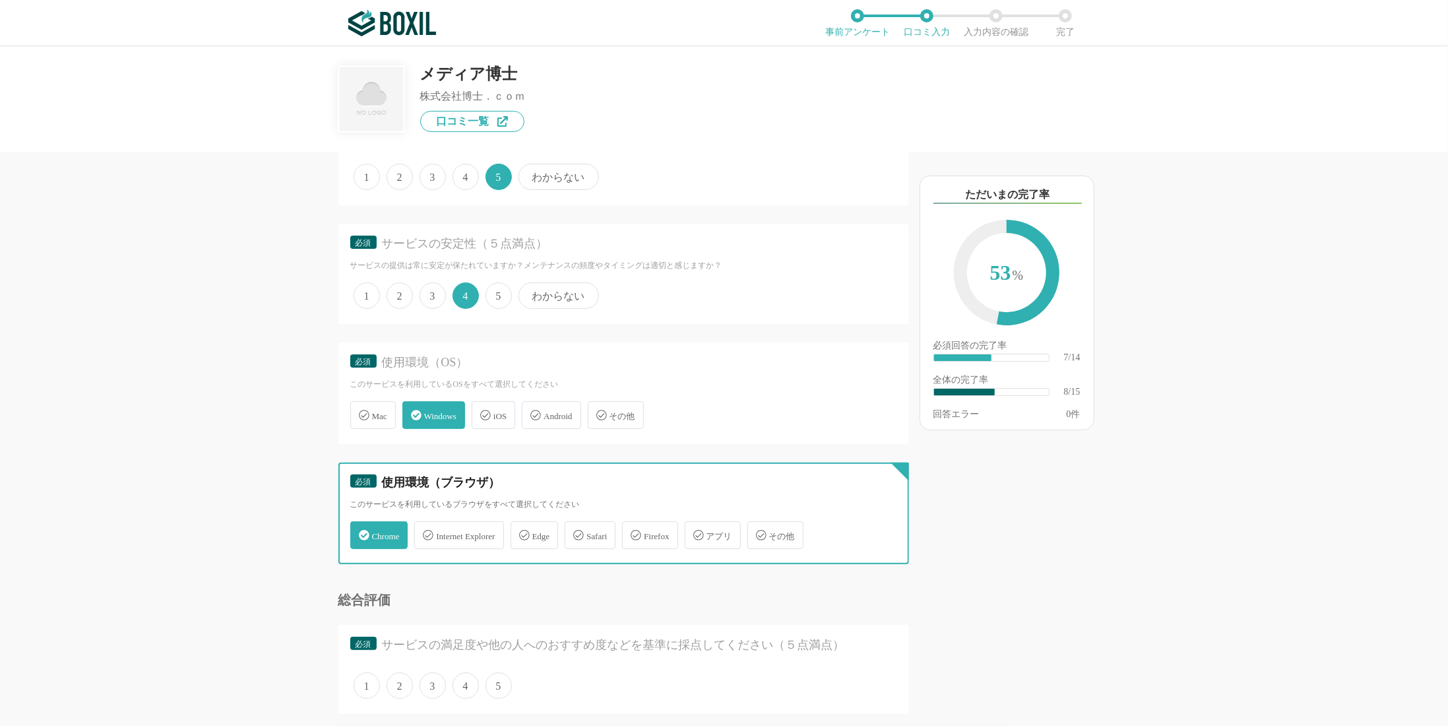
scroll to position [425, 0]
